Goal: Transaction & Acquisition: Purchase product/service

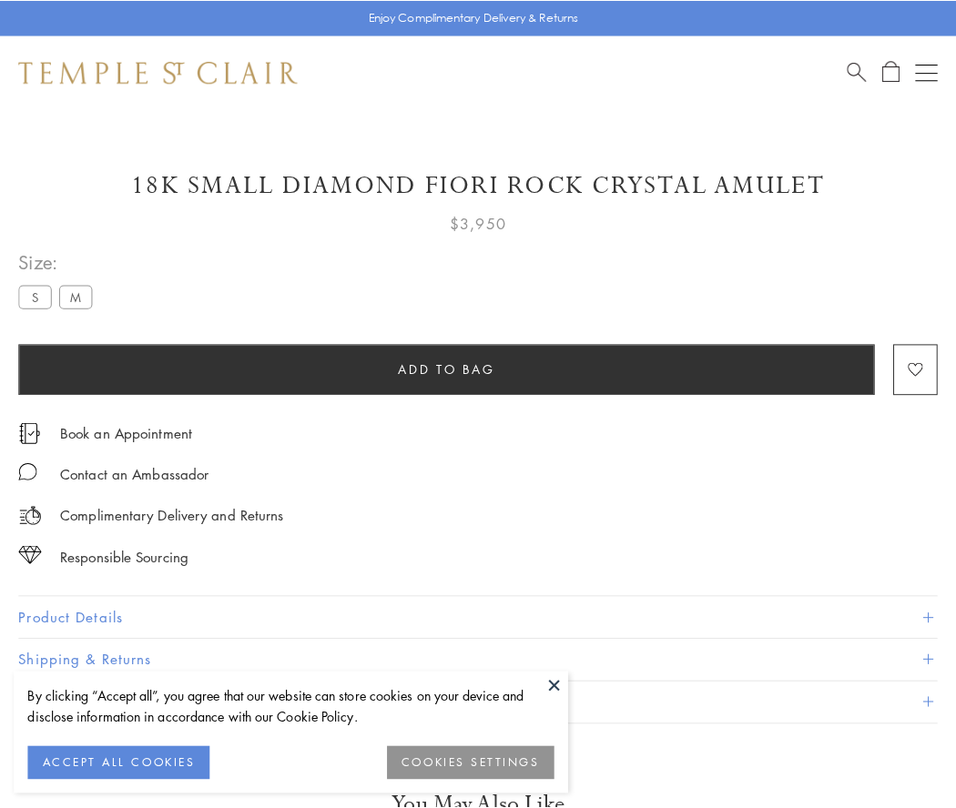
scroll to position [46, 0]
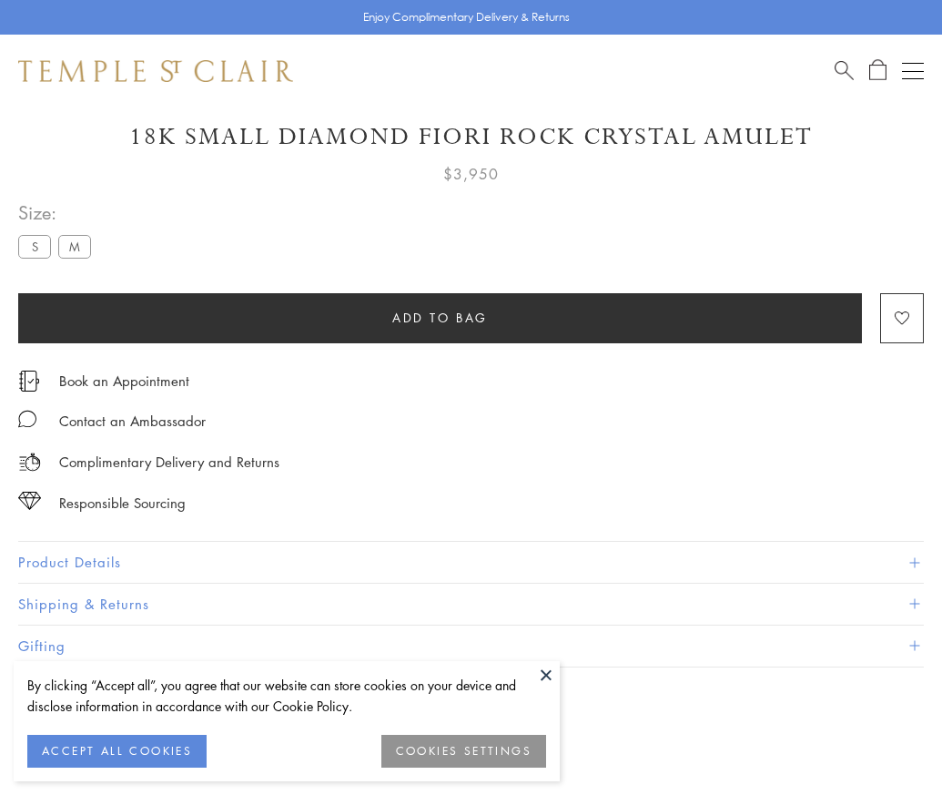
click at [440, 317] on span "Add to bag" at bounding box center [440, 318] width 96 height 20
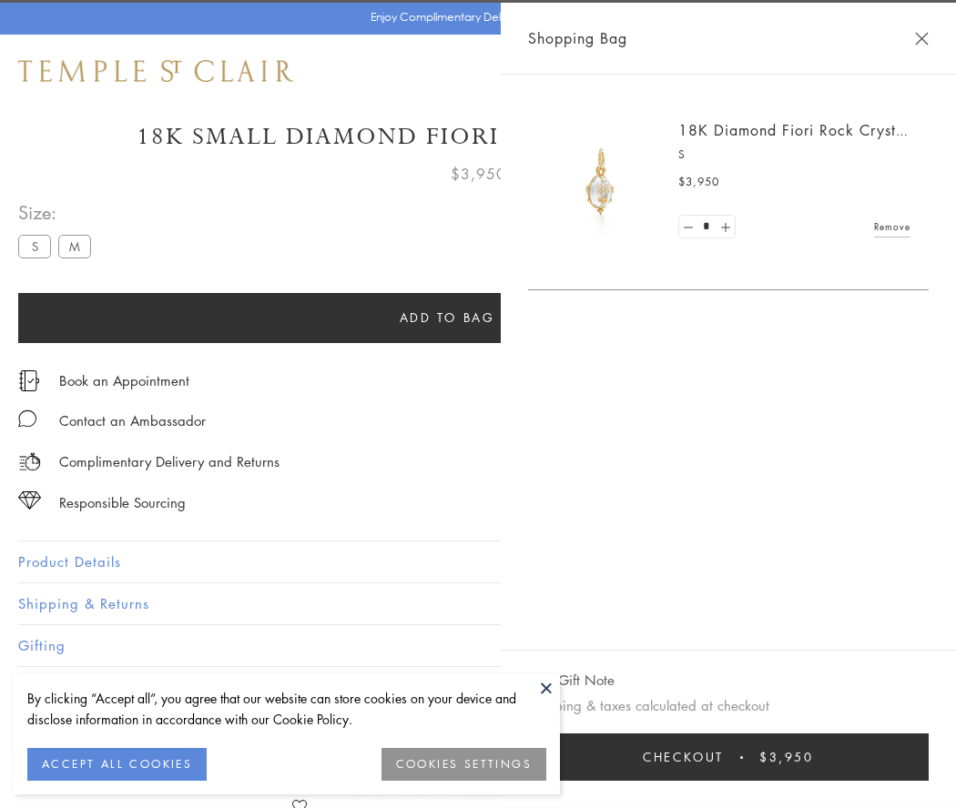
click at [724, 757] on span "Checkout" at bounding box center [683, 757] width 81 height 20
